Goal: Find contact information: Find contact information

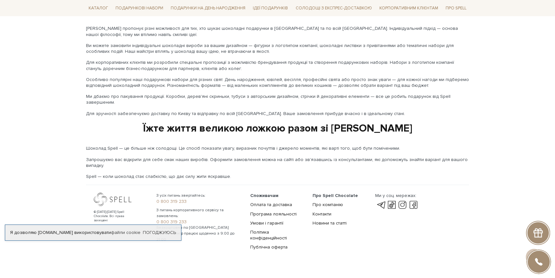
scroll to position [1046, 0]
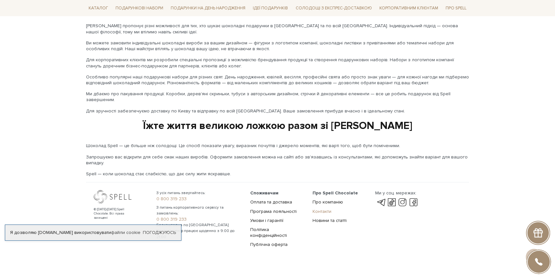
click at [326, 209] on link "Контакти" at bounding box center [321, 212] width 19 height 6
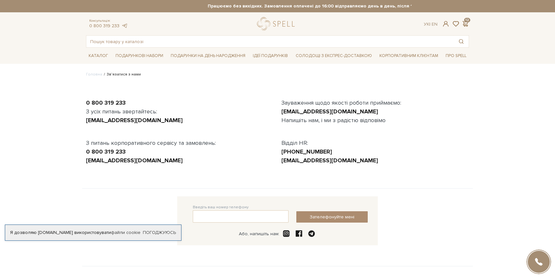
click at [382, 127] on p at bounding box center [375, 129] width 188 height 9
